Goal: Task Accomplishment & Management: Use online tool/utility

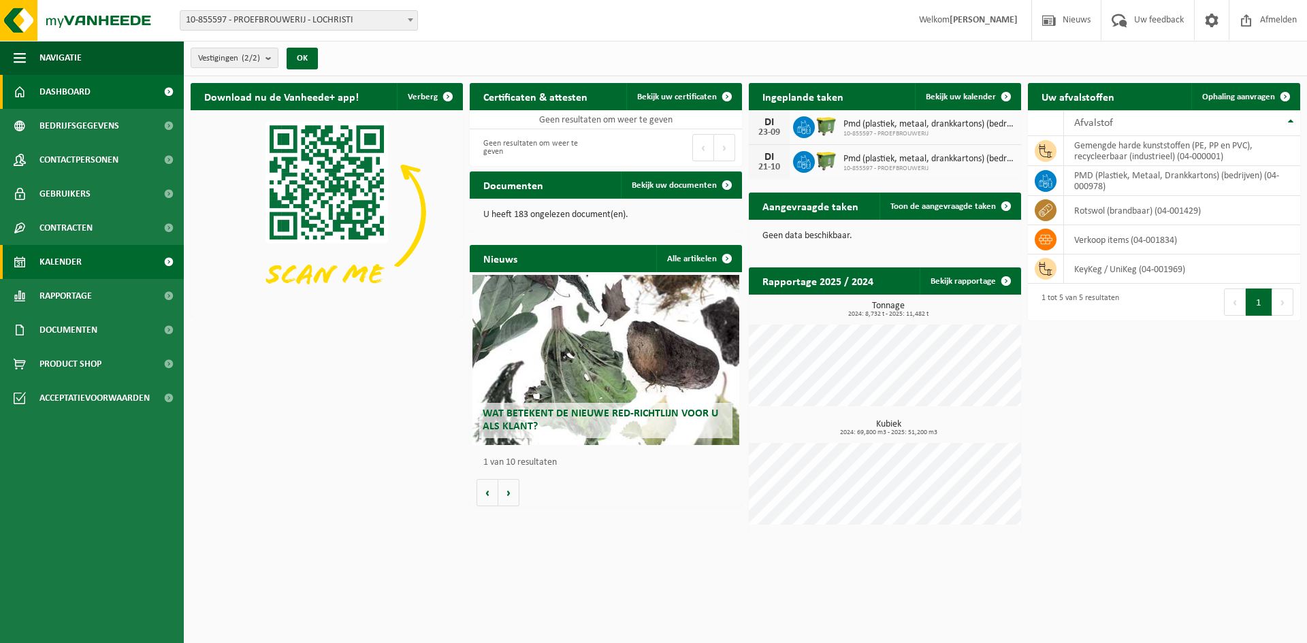
click at [97, 251] on link "Kalender" at bounding box center [92, 262] width 184 height 34
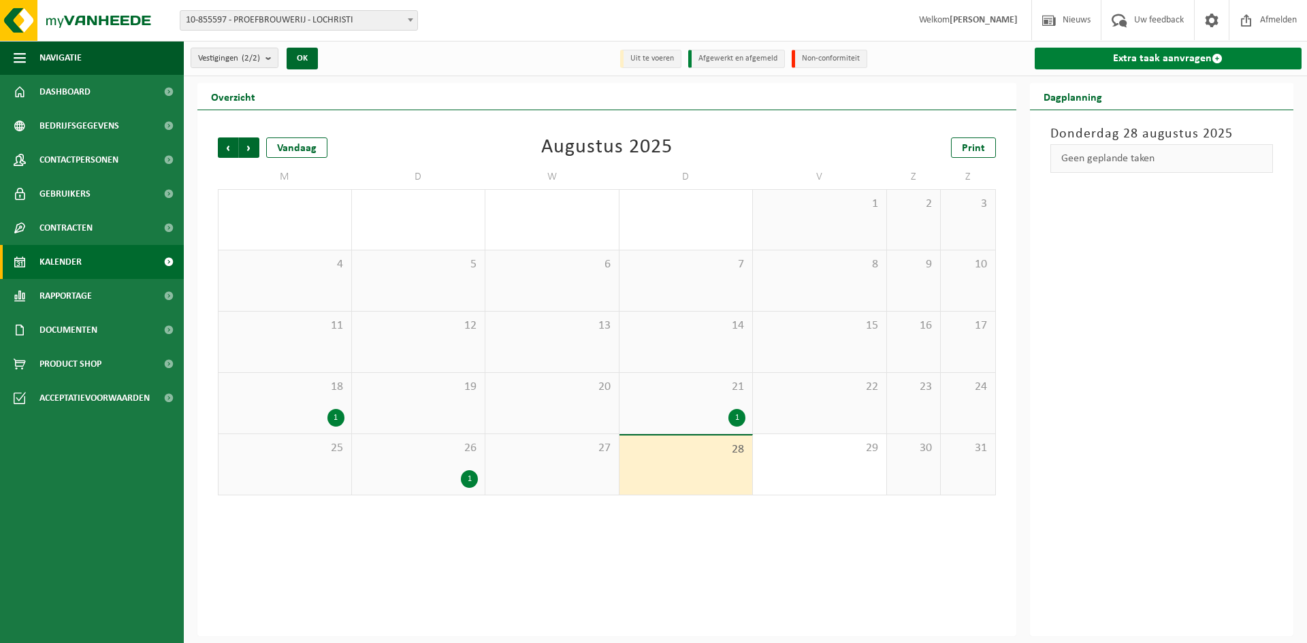
click at [1156, 56] on link "Extra taak aanvragen" at bounding box center [1169, 59] width 268 height 22
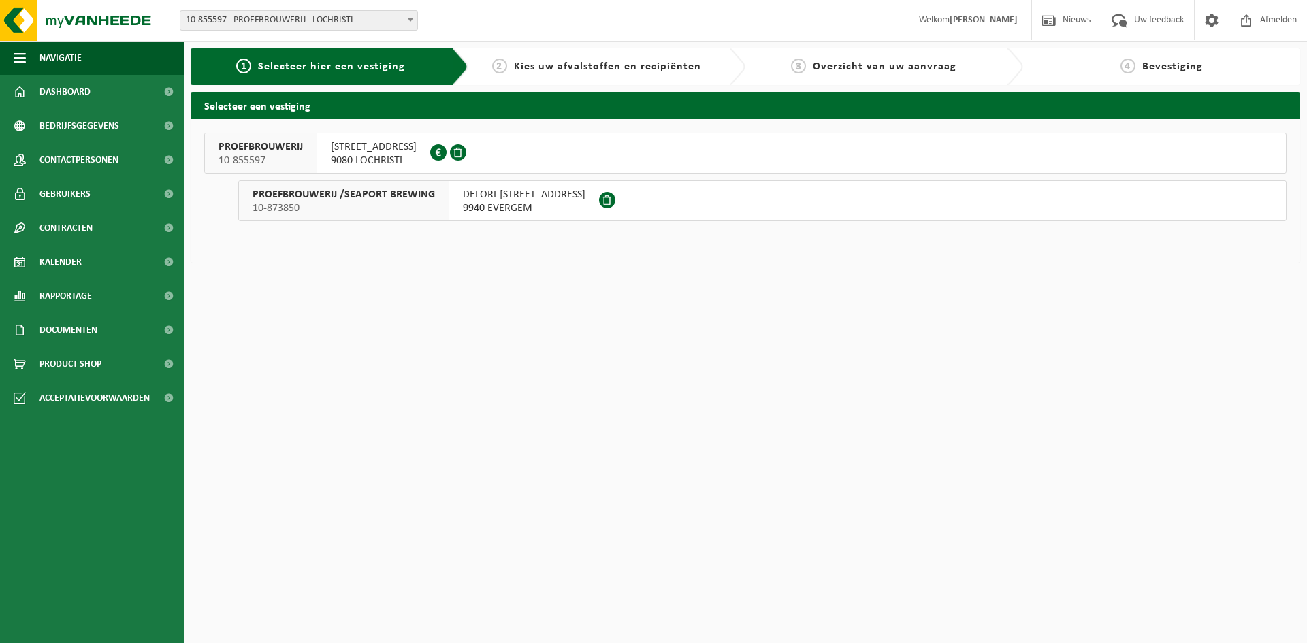
click at [411, 152] on span "DOORNZELESTRAAT 20" at bounding box center [374, 147] width 86 height 14
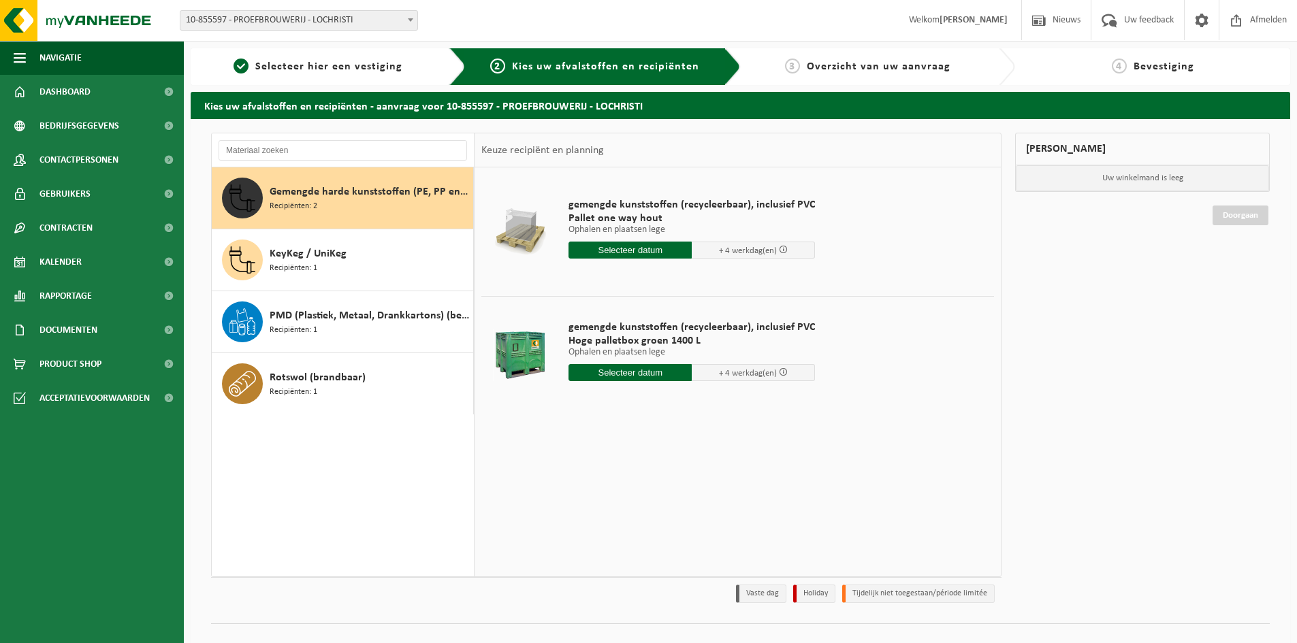
click at [631, 376] on input "text" at bounding box center [629, 372] width 123 height 17
click at [731, 410] on icon at bounding box center [723, 404] width 22 height 22
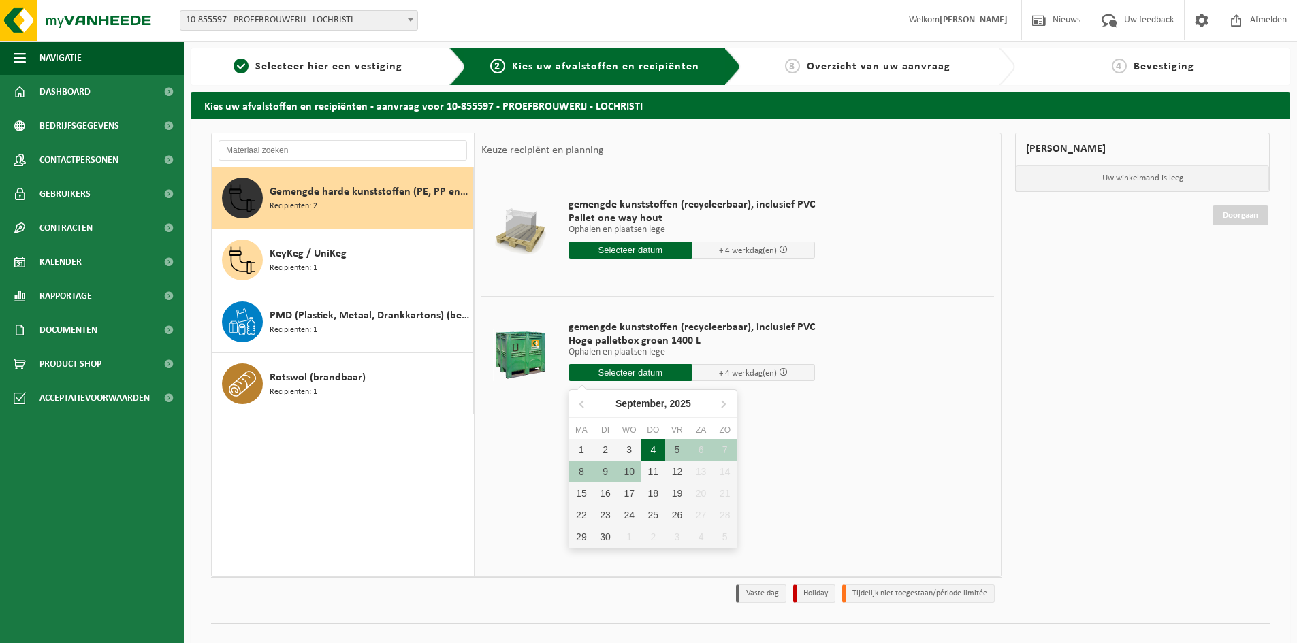
click at [657, 450] on div "4" at bounding box center [653, 450] width 24 height 22
type input "Van 2025-09-04"
type input "2025-09-04"
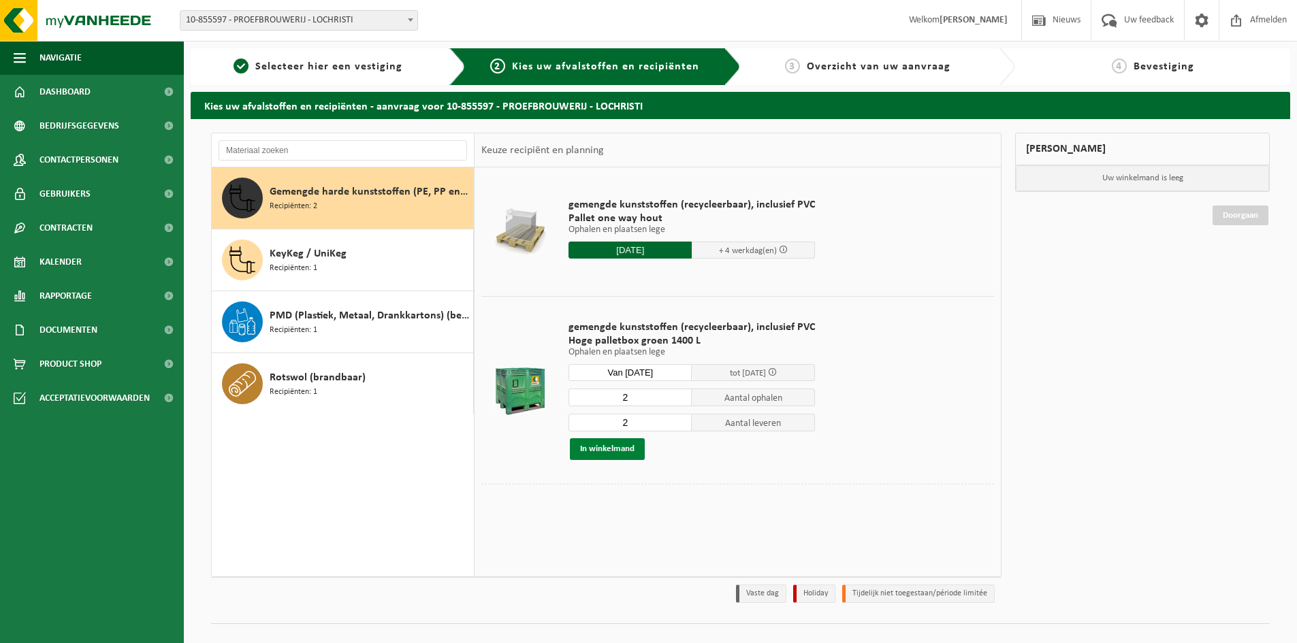
click at [611, 451] on button "In winkelmand" at bounding box center [607, 449] width 75 height 22
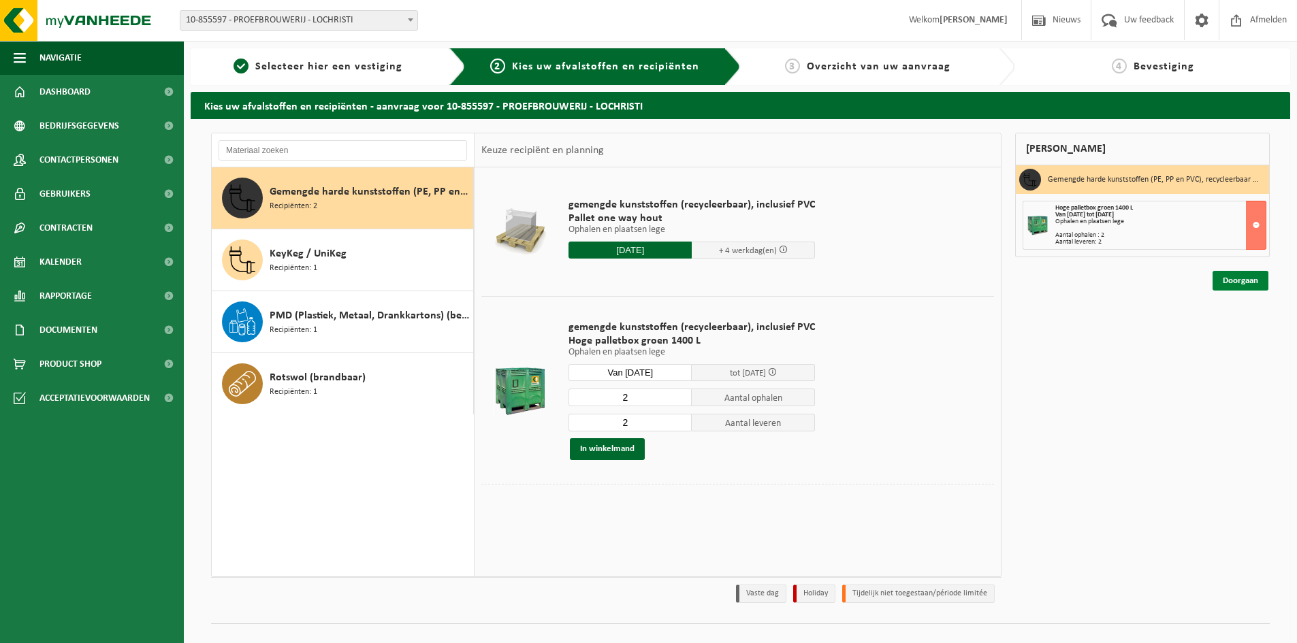
click at [1250, 287] on link "Doorgaan" at bounding box center [1240, 281] width 56 height 20
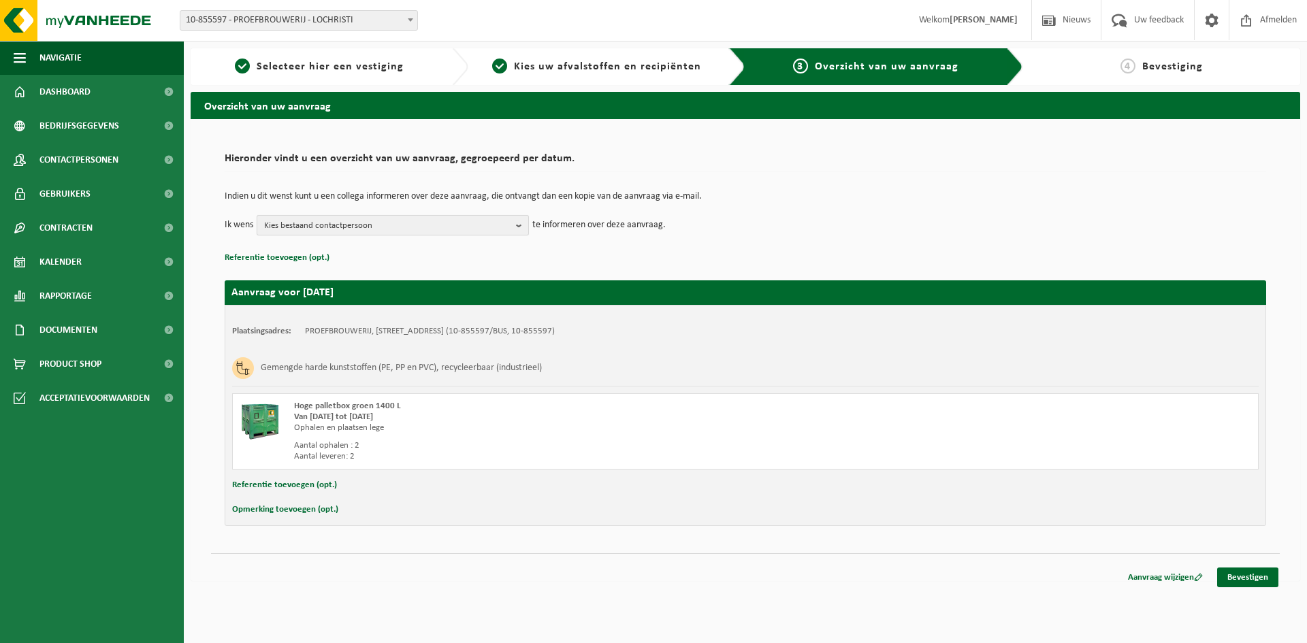
click at [414, 225] on span "Kies bestaand contactpersoon" at bounding box center [387, 226] width 246 height 20
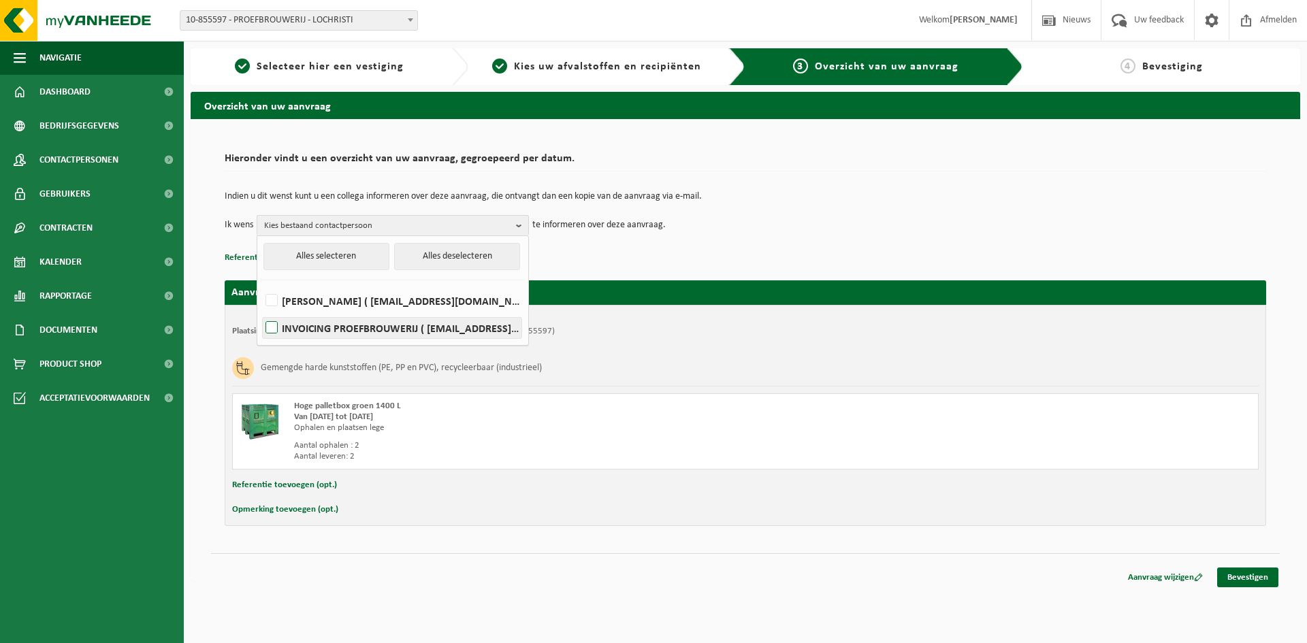
click at [394, 328] on label "INVOICING PROEFBROUWERIJ ( invoicing@proefbrouwerij.com )" at bounding box center [392, 328] width 259 height 20
click at [261, 311] on input "INVOICING PROEFBROUWERIJ ( invoicing@proefbrouwerij.com )" at bounding box center [260, 310] width 1 height 1
checkbox input "true"
click at [835, 238] on div "Indien u dit wenst kunt u een collega informeren over deze aanvraag, die ontvan…" at bounding box center [745, 213] width 1041 height 71
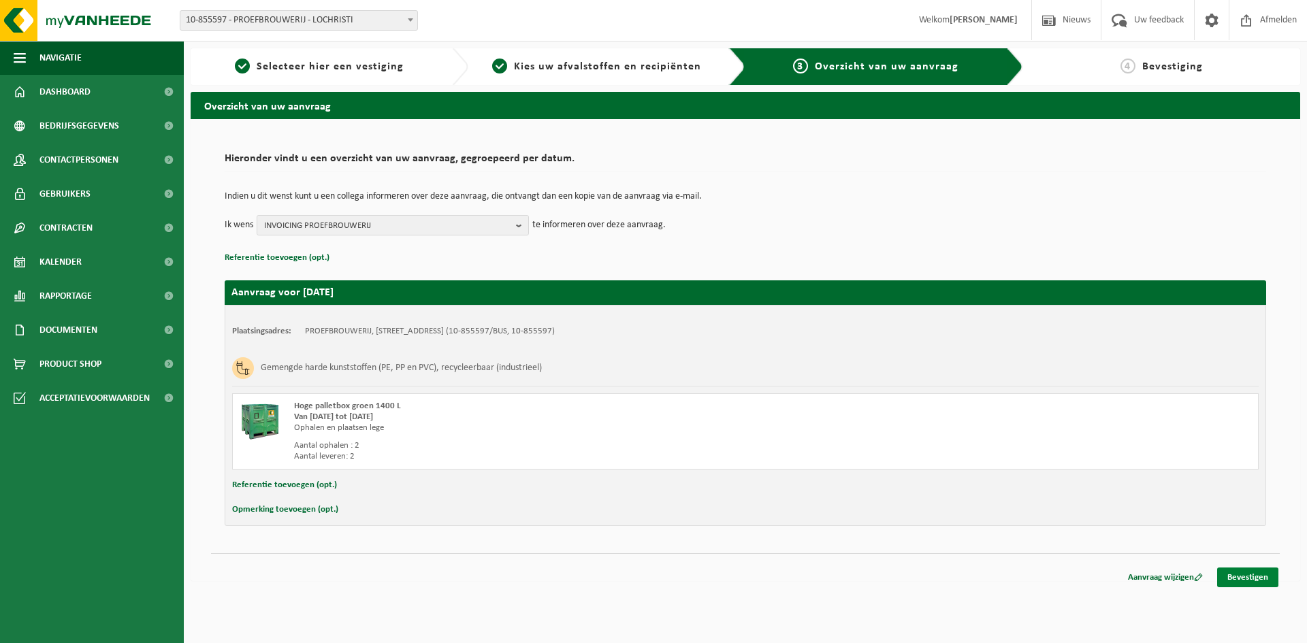
click at [1249, 574] on link "Bevestigen" at bounding box center [1247, 578] width 61 height 20
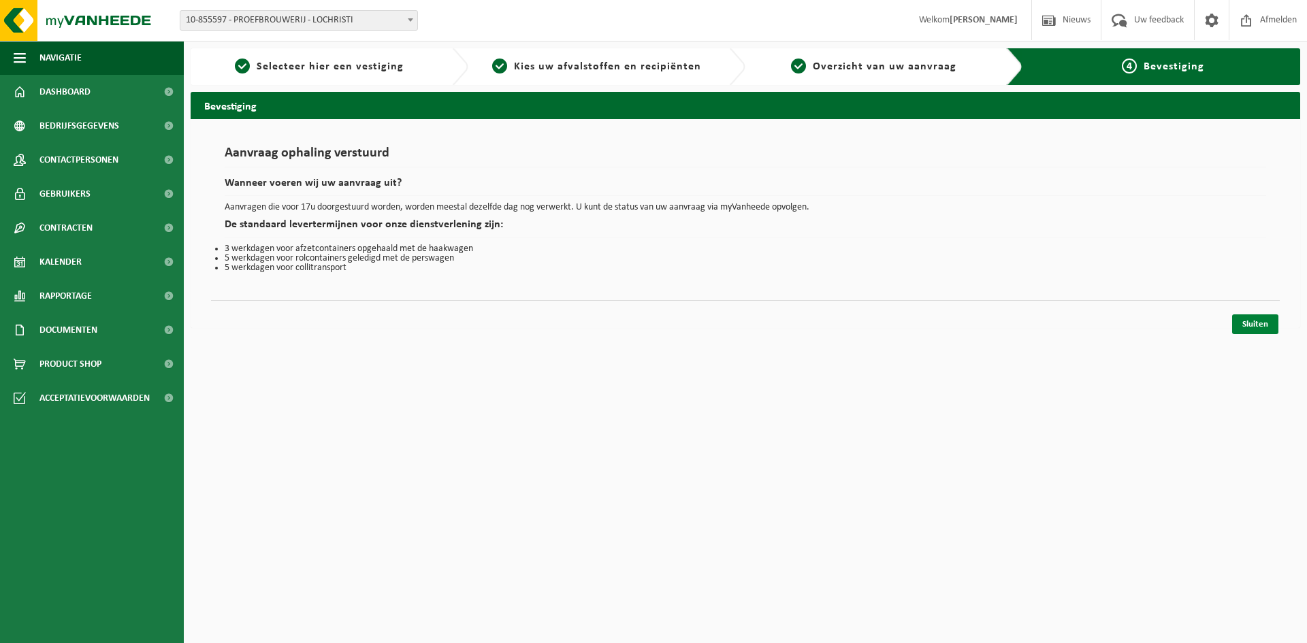
click at [1252, 327] on link "Sluiten" at bounding box center [1255, 324] width 46 height 20
